Goal: Information Seeking & Learning: Learn about a topic

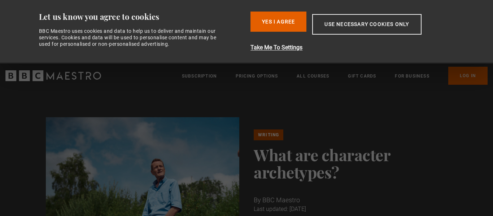
click at [301, 15] on button "Yes I Agree" at bounding box center [278, 22] width 56 height 20
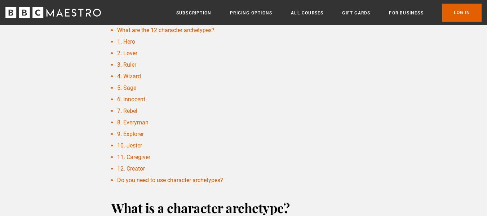
scroll to position [289, 0]
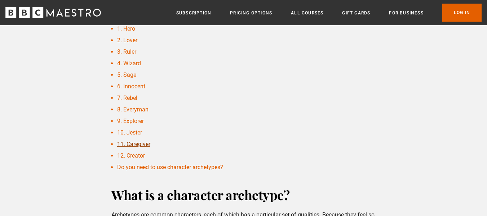
click at [133, 142] on link "11. Caregiver" at bounding box center [133, 144] width 33 height 7
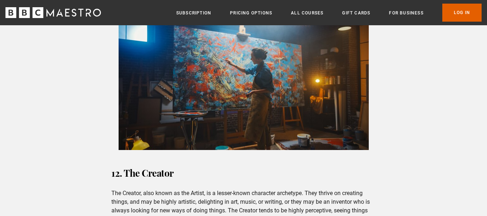
scroll to position [2502, 0]
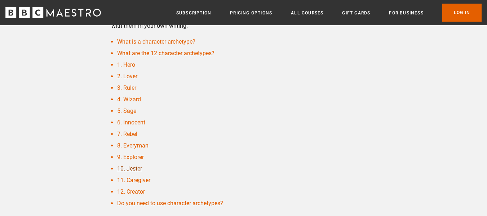
click at [126, 172] on li "10. Jester" at bounding box center [246, 169] width 259 height 9
click at [126, 169] on link "10. Jester" at bounding box center [129, 168] width 25 height 7
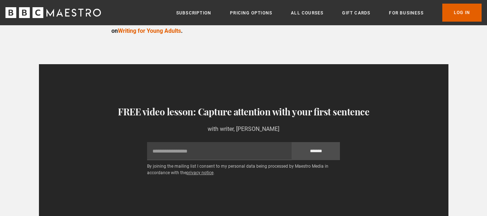
scroll to position [3043, 0]
